Goal: Information Seeking & Learning: Learn about a topic

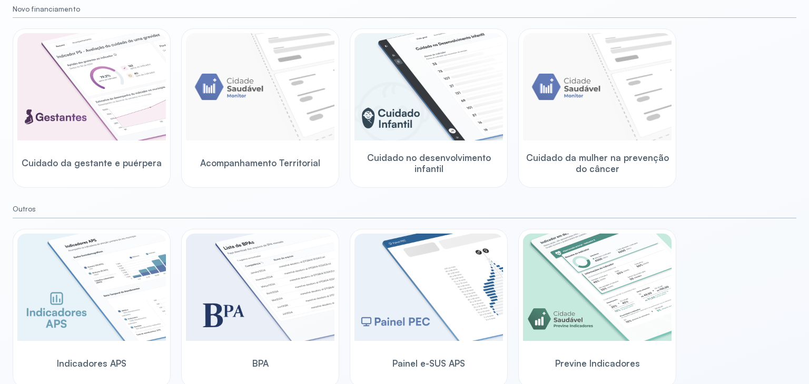
scroll to position [127, 0]
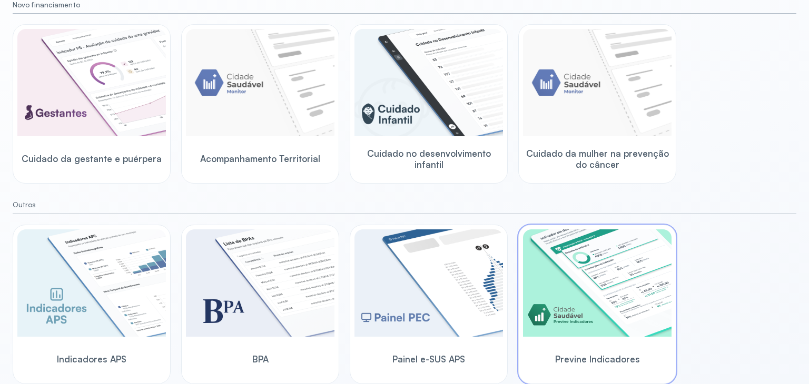
click at [636, 260] on img at bounding box center [597, 283] width 148 height 107
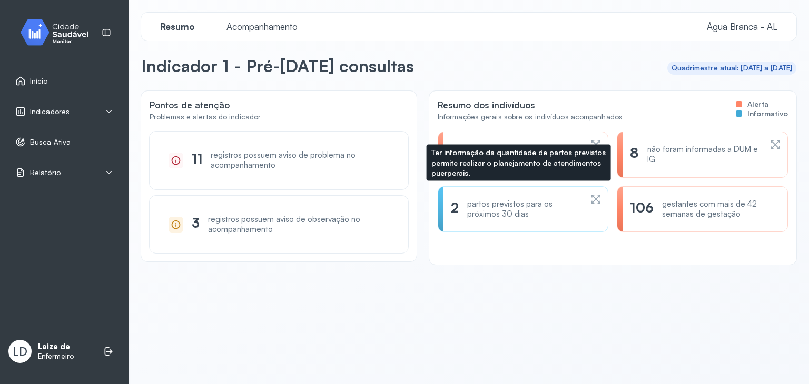
click at [480, 201] on div "partos previstos para os próximos 30 dias" at bounding box center [524, 210] width 115 height 20
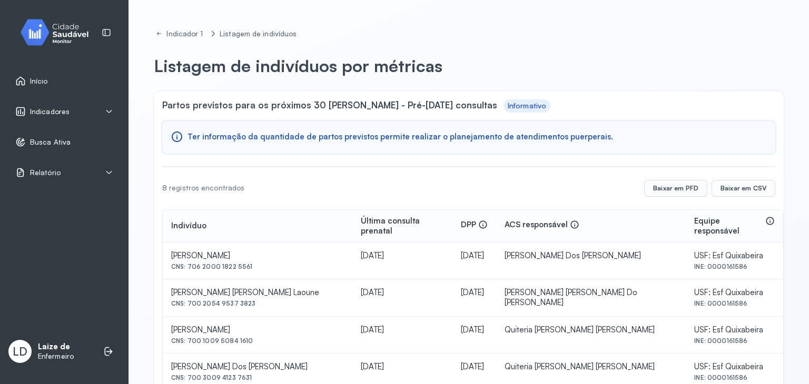
click at [65, 115] on span "Indicadores" at bounding box center [49, 111] width 39 height 9
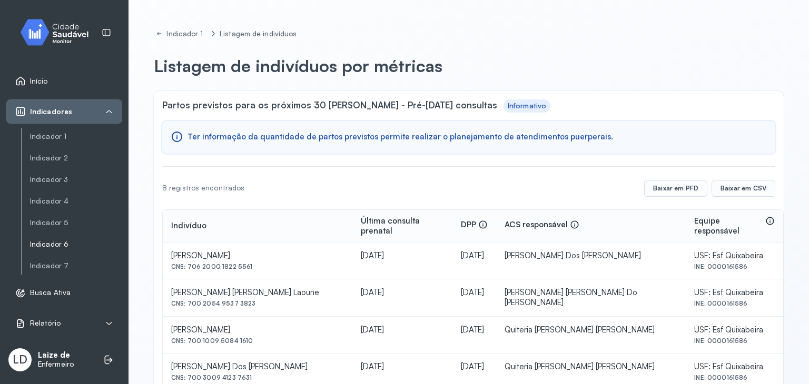
click at [69, 260] on link "Indicador 6" at bounding box center [76, 266] width 92 height 13
click at [61, 241] on link "Indicador 6" at bounding box center [76, 244] width 92 height 9
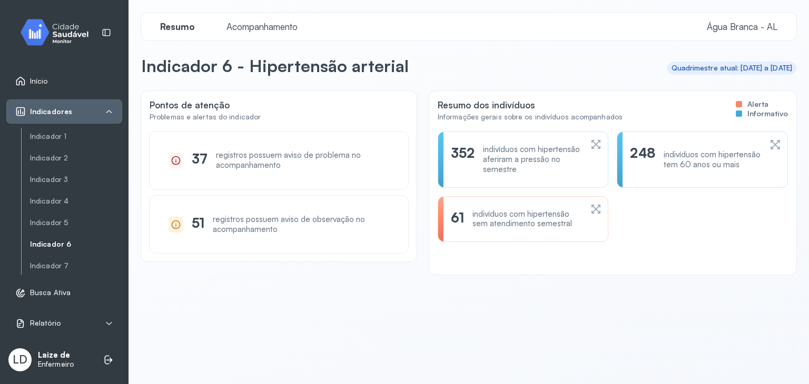
click at [505, 228] on div "61 indivíduos com hipertensão sem atendimento semestral" at bounding box center [522, 219] width 171 height 46
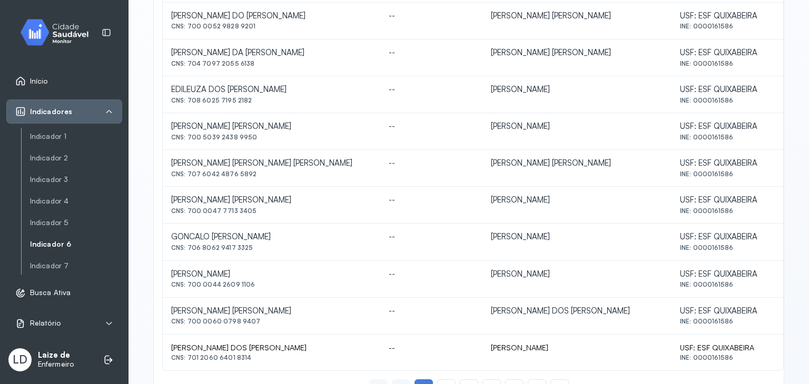
scroll to position [467, 0]
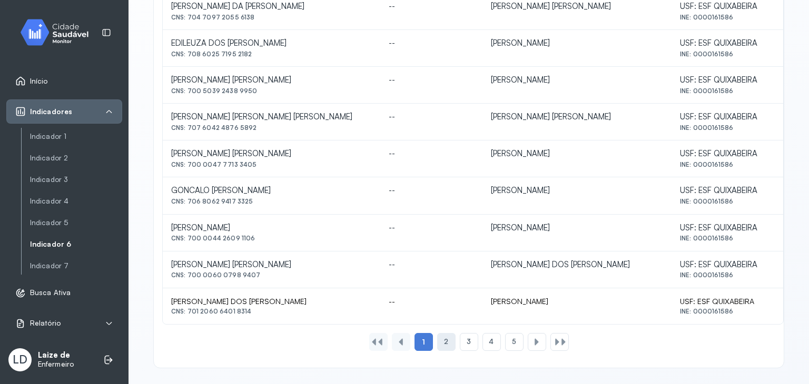
click at [460, 333] on div "2" at bounding box center [469, 342] width 18 height 18
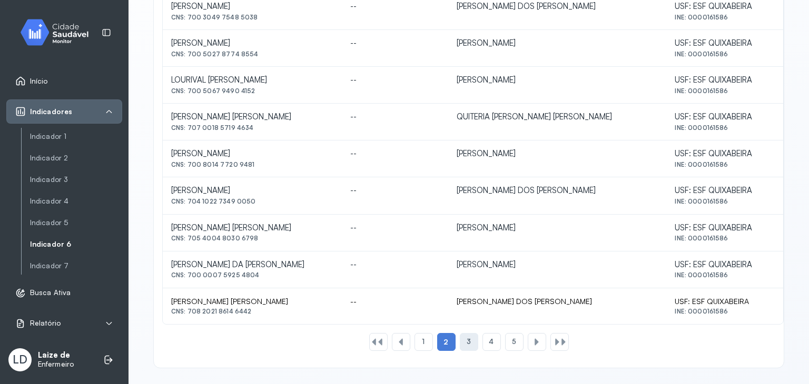
click at [466, 341] on span "3" at bounding box center [468, 341] width 4 height 9
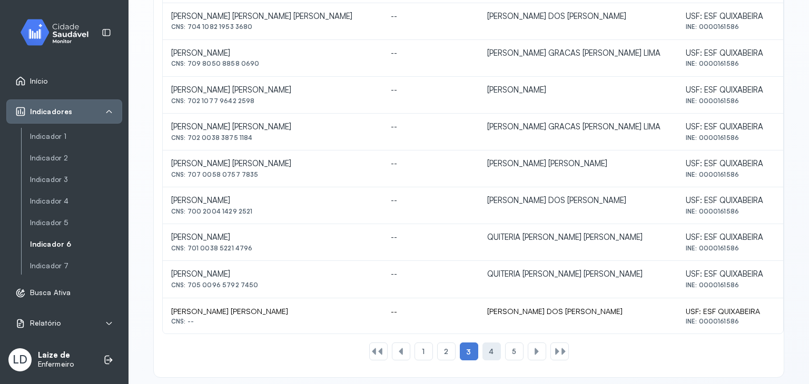
click at [505, 345] on div "4" at bounding box center [514, 352] width 18 height 18
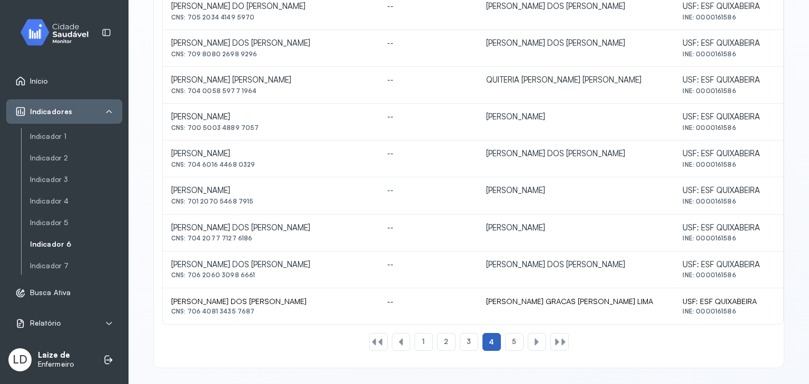
click at [489, 342] on span "4" at bounding box center [491, 341] width 5 height 9
click at [527, 344] on div "5" at bounding box center [536, 342] width 18 height 18
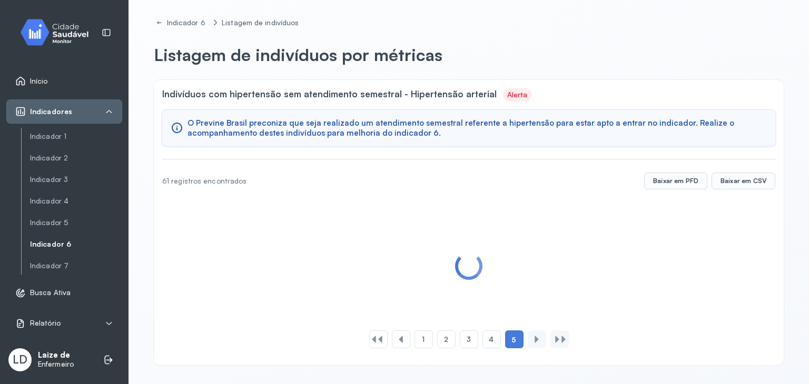
scroll to position [0, 0]
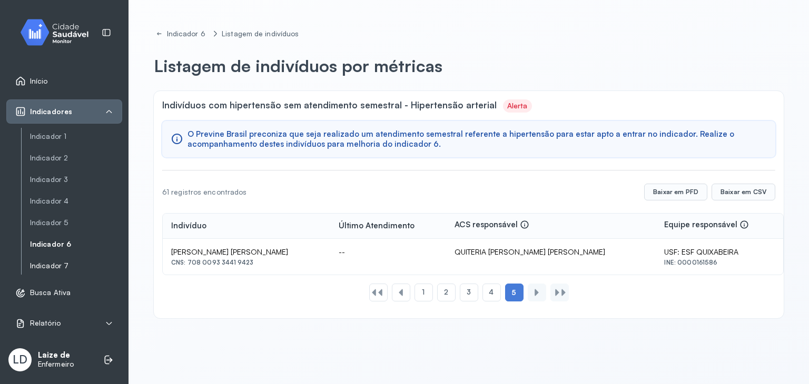
click at [50, 266] on link "Indicador 7" at bounding box center [76, 266] width 92 height 9
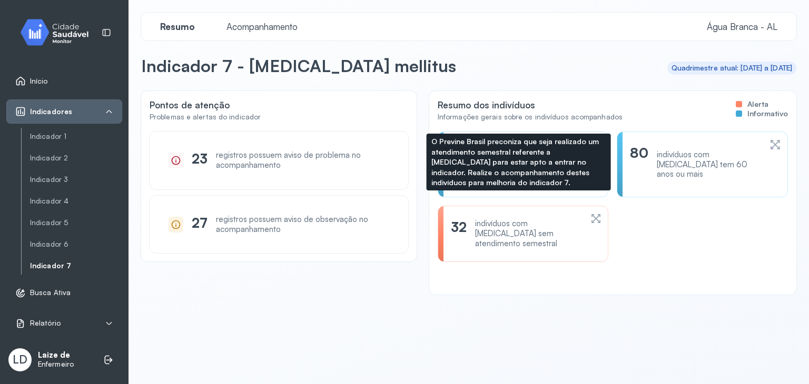
click at [451, 228] on div "32" at bounding box center [459, 233] width 16 height 29
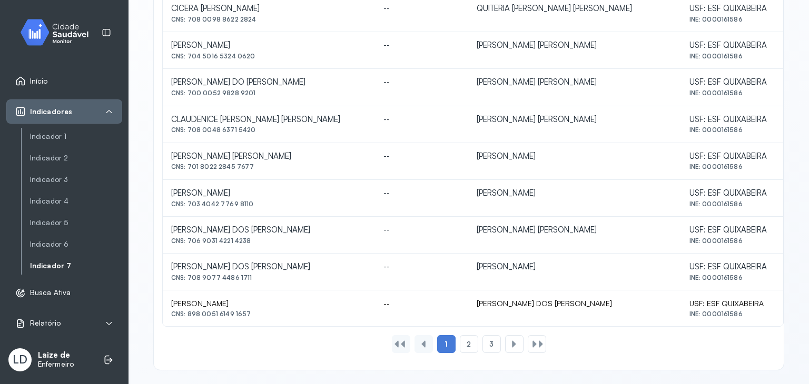
scroll to position [467, 0]
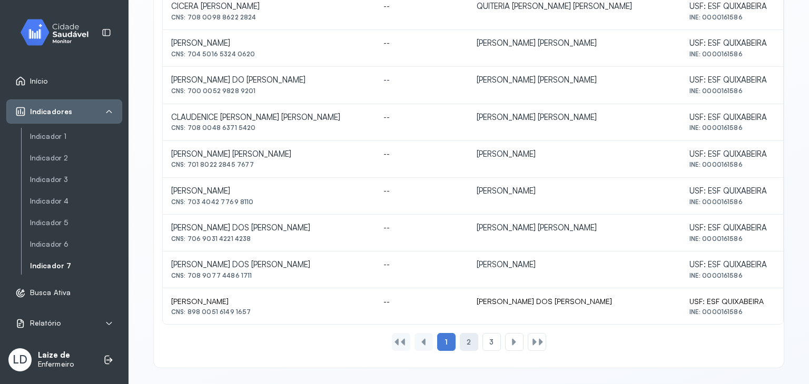
click at [466, 338] on span "2" at bounding box center [468, 342] width 4 height 9
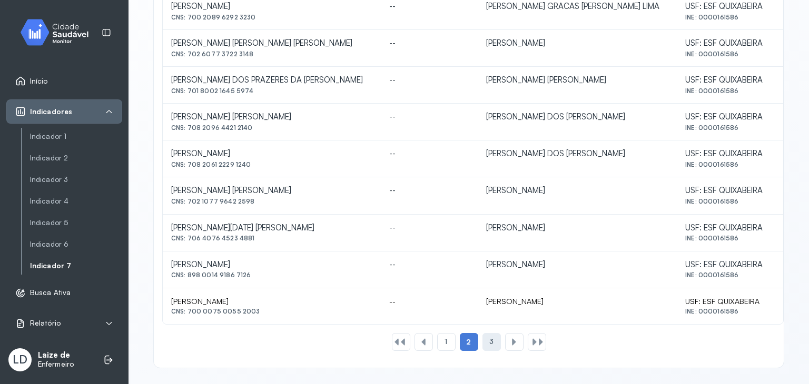
click at [505, 343] on div "3" at bounding box center [514, 342] width 18 height 18
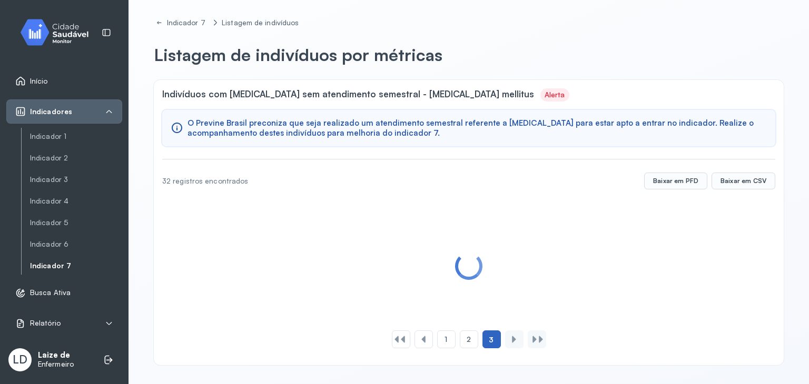
scroll to position [0, 0]
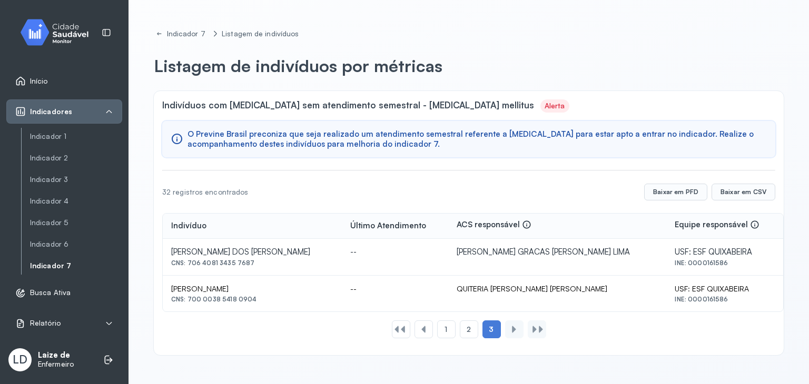
click at [74, 43] on img at bounding box center [58, 32] width 95 height 31
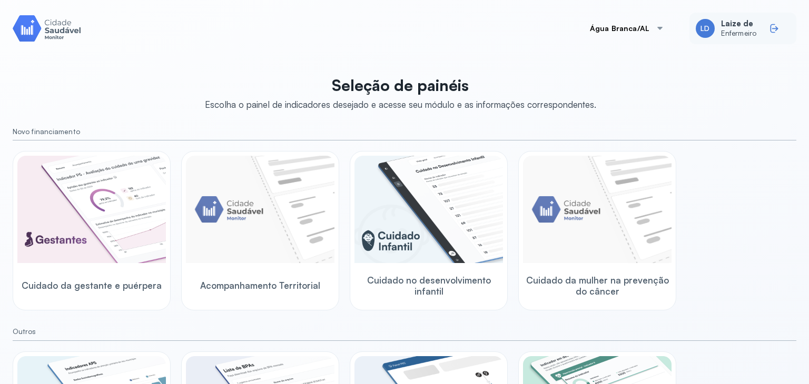
click at [772, 29] on div at bounding box center [777, 28] width 17 height 17
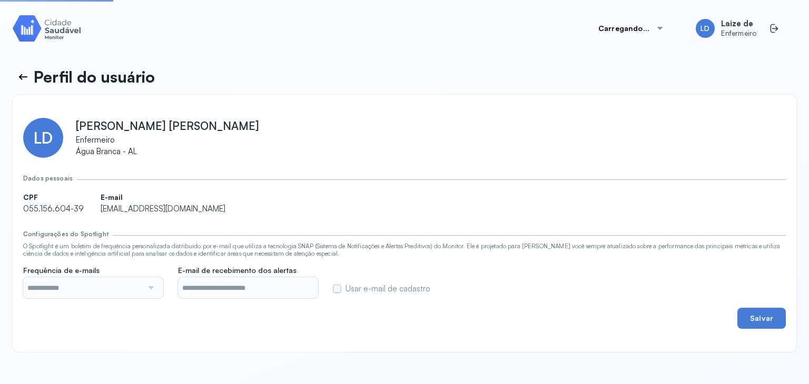
type input "**********"
click at [731, 37] on span "Enfermeiro" at bounding box center [738, 33] width 35 height 9
click at [731, 38] on div "LD Laize de Enfermeiro" at bounding box center [742, 29] width 107 height 32
click at [38, 24] on img at bounding box center [47, 28] width 68 height 30
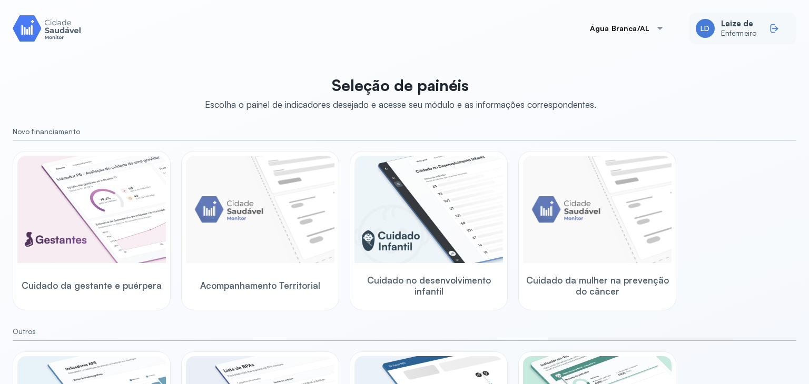
click at [769, 26] on icon at bounding box center [774, 28] width 11 height 11
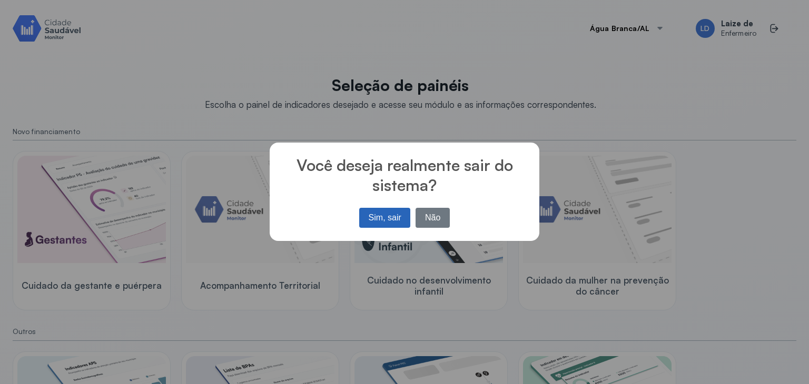
click at [366, 217] on button "Sim, sair" at bounding box center [384, 218] width 51 height 20
